Goal: Transaction & Acquisition: Register for event/course

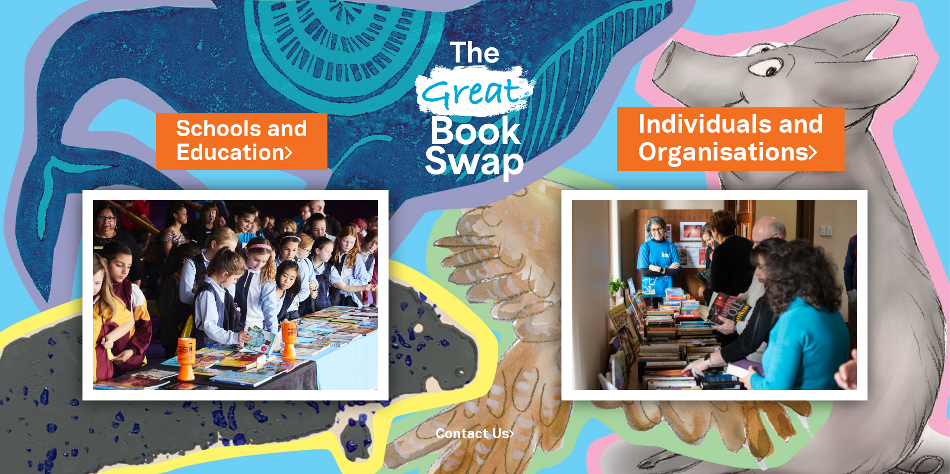
click at [735, 139] on link "Individuals and Organisations" at bounding box center [731, 139] width 186 height 63
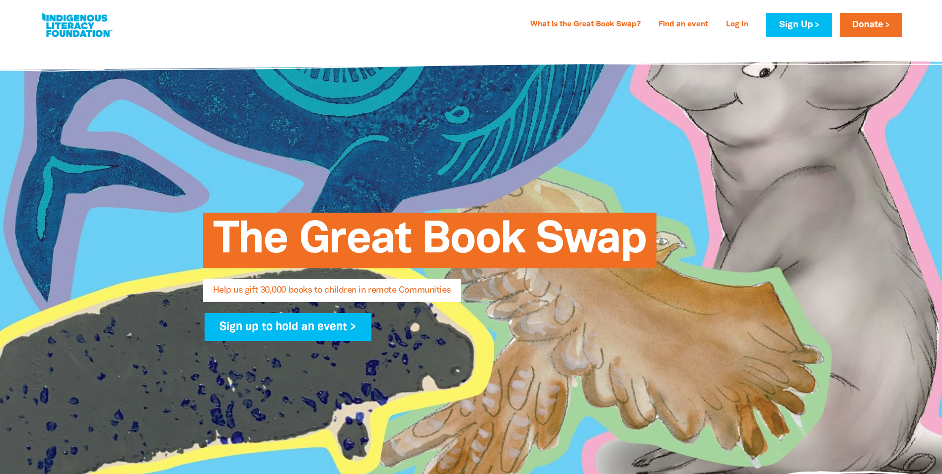
select select "AU"
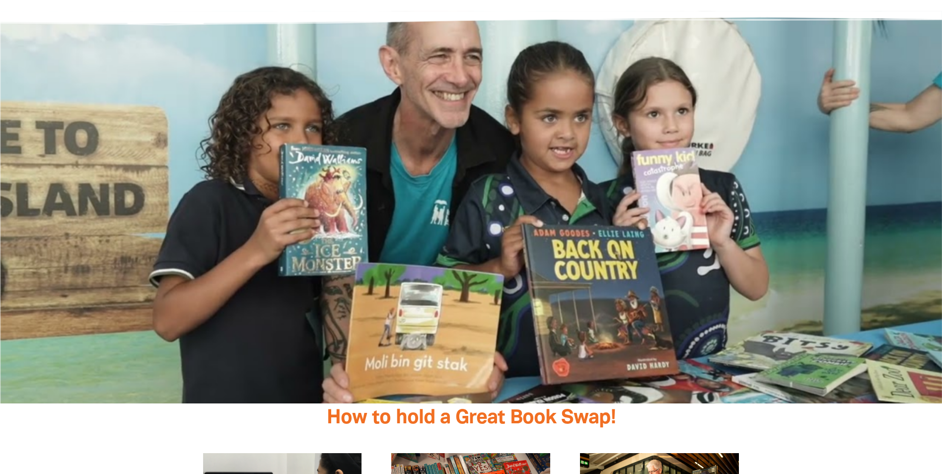
scroll to position [1590, 0]
click at [322, 298] on div at bounding box center [471, 256] width 576 height 174
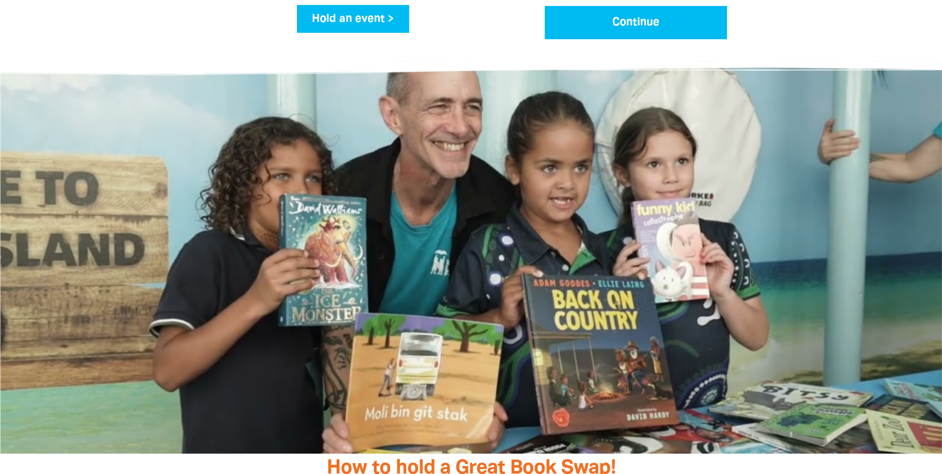
scroll to position [1490, 0]
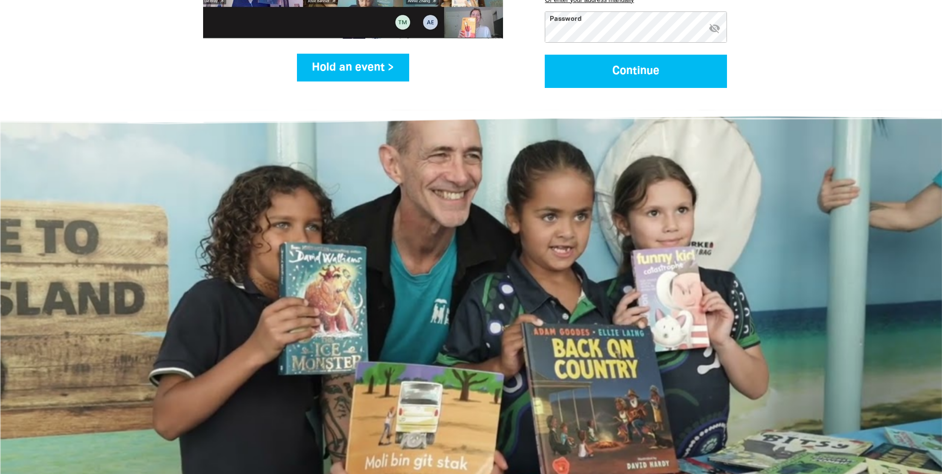
click at [375, 304] on div at bounding box center [471, 356] width 576 height 174
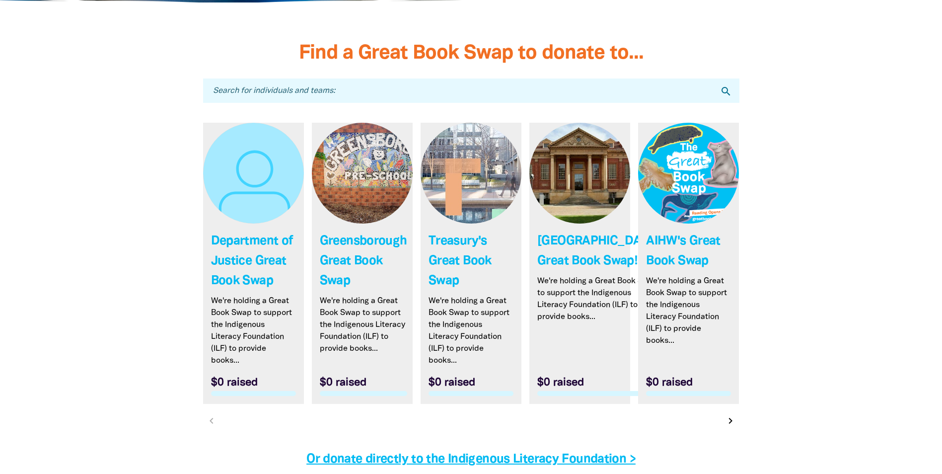
scroll to position [2848, 0]
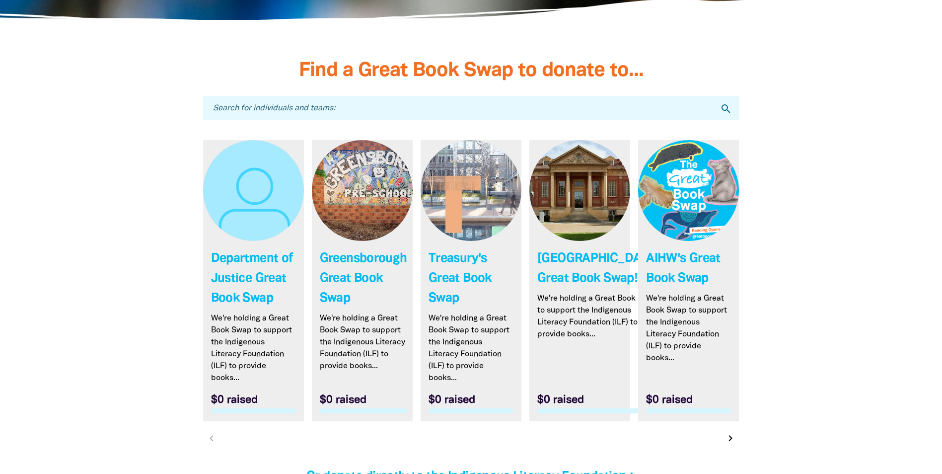
click at [677, 262] on link "Link to AIHW's Great Book Swap" at bounding box center [688, 280] width 101 height 281
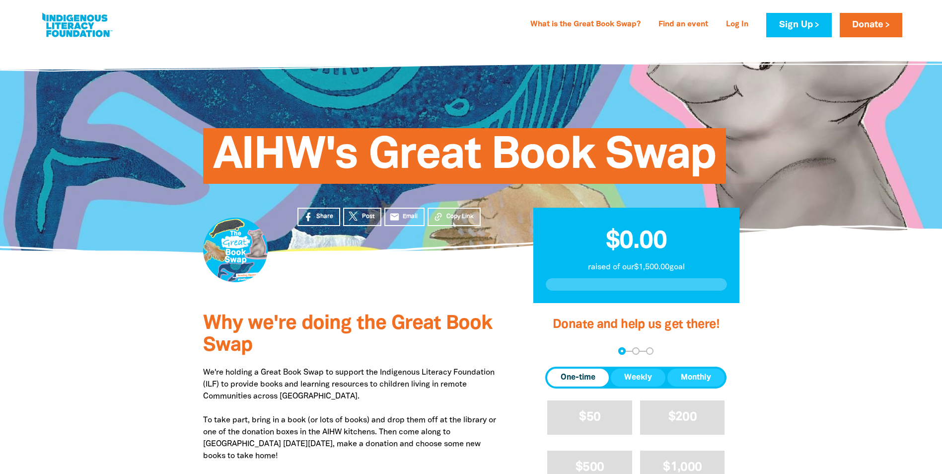
select select "AU"
